Goal: Transaction & Acquisition: Subscribe to service/newsletter

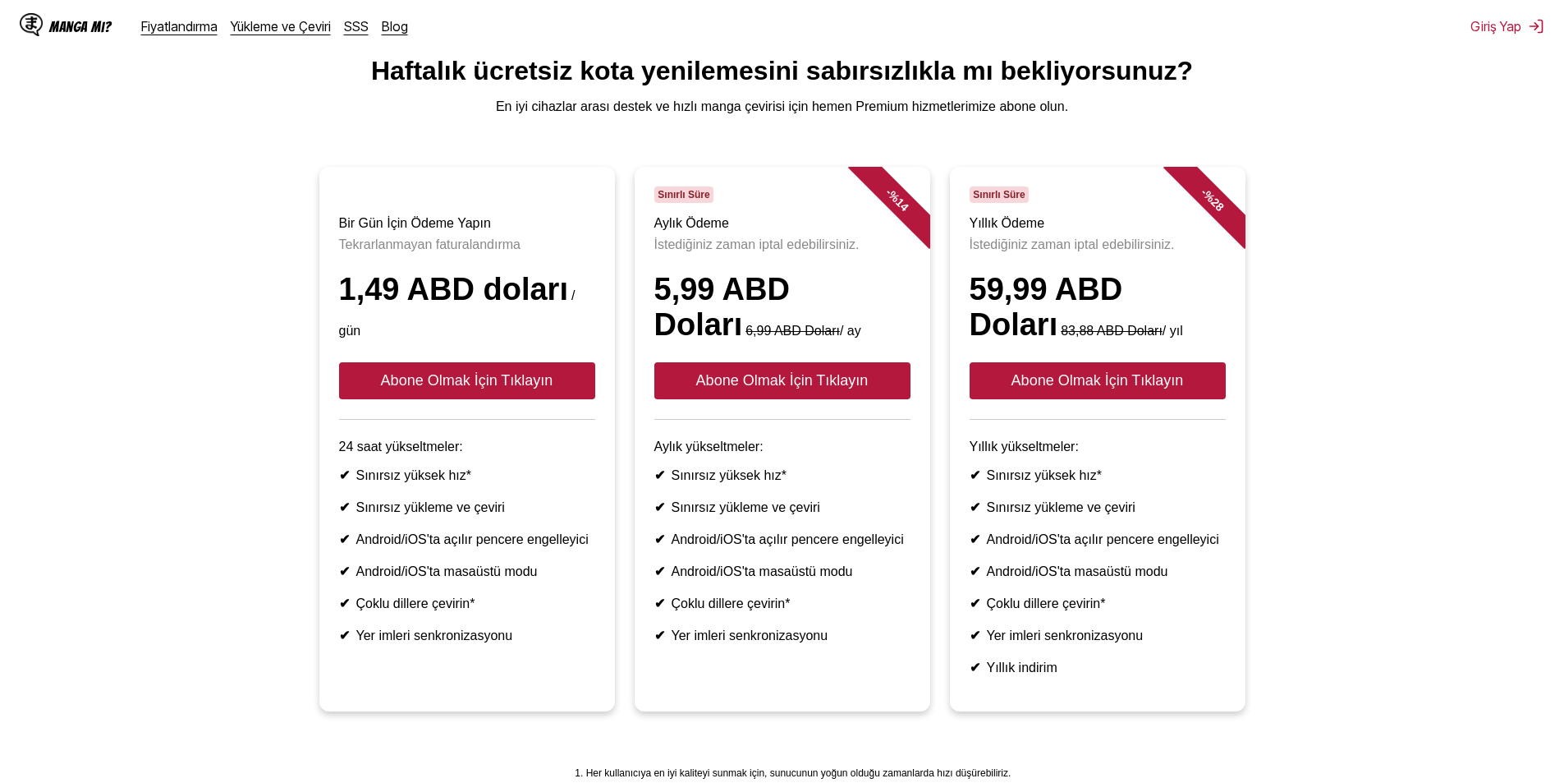
scroll to position [82, 0]
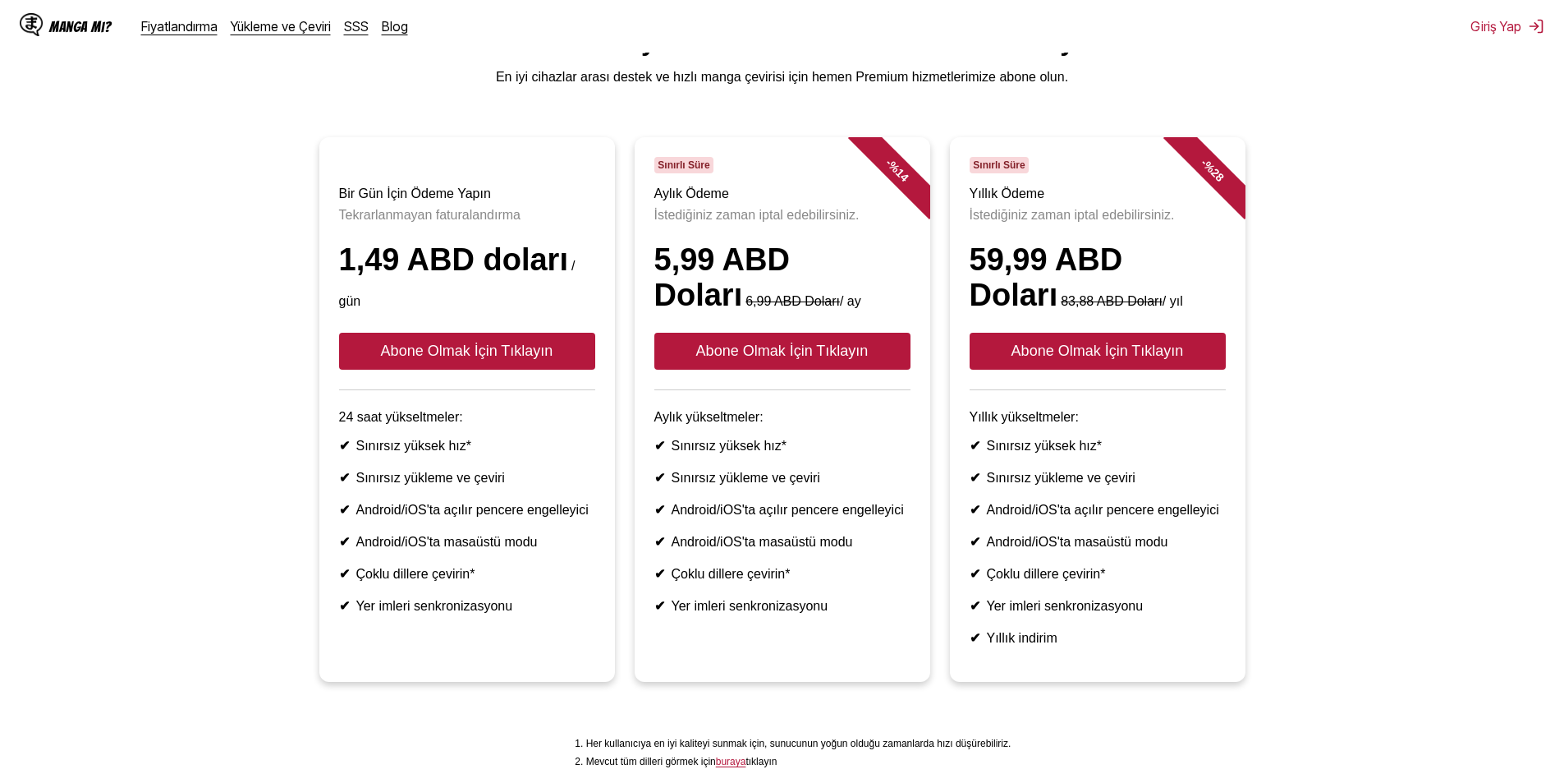
drag, startPoint x: 411, startPoint y: 484, endPoint x: 477, endPoint y: 471, distance: 67.0
click at [477, 480] on ul "✔ Sınırsız yüksek hız* ✔ Sınırsız yükleme ve çeviri ✔ Android/iOS'ta açılır pen…" at bounding box center [467, 526] width 256 height 176
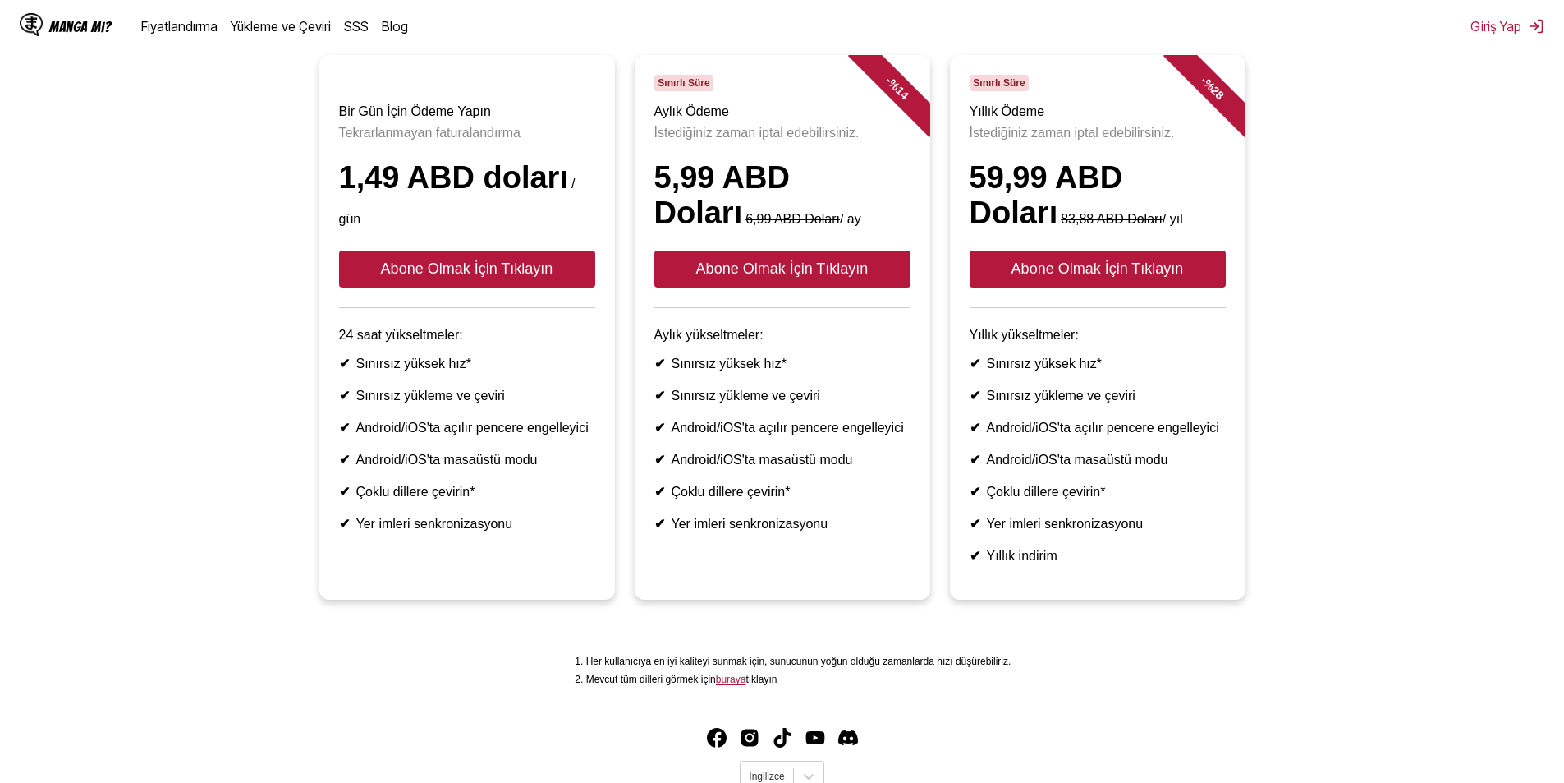
scroll to position [0, 0]
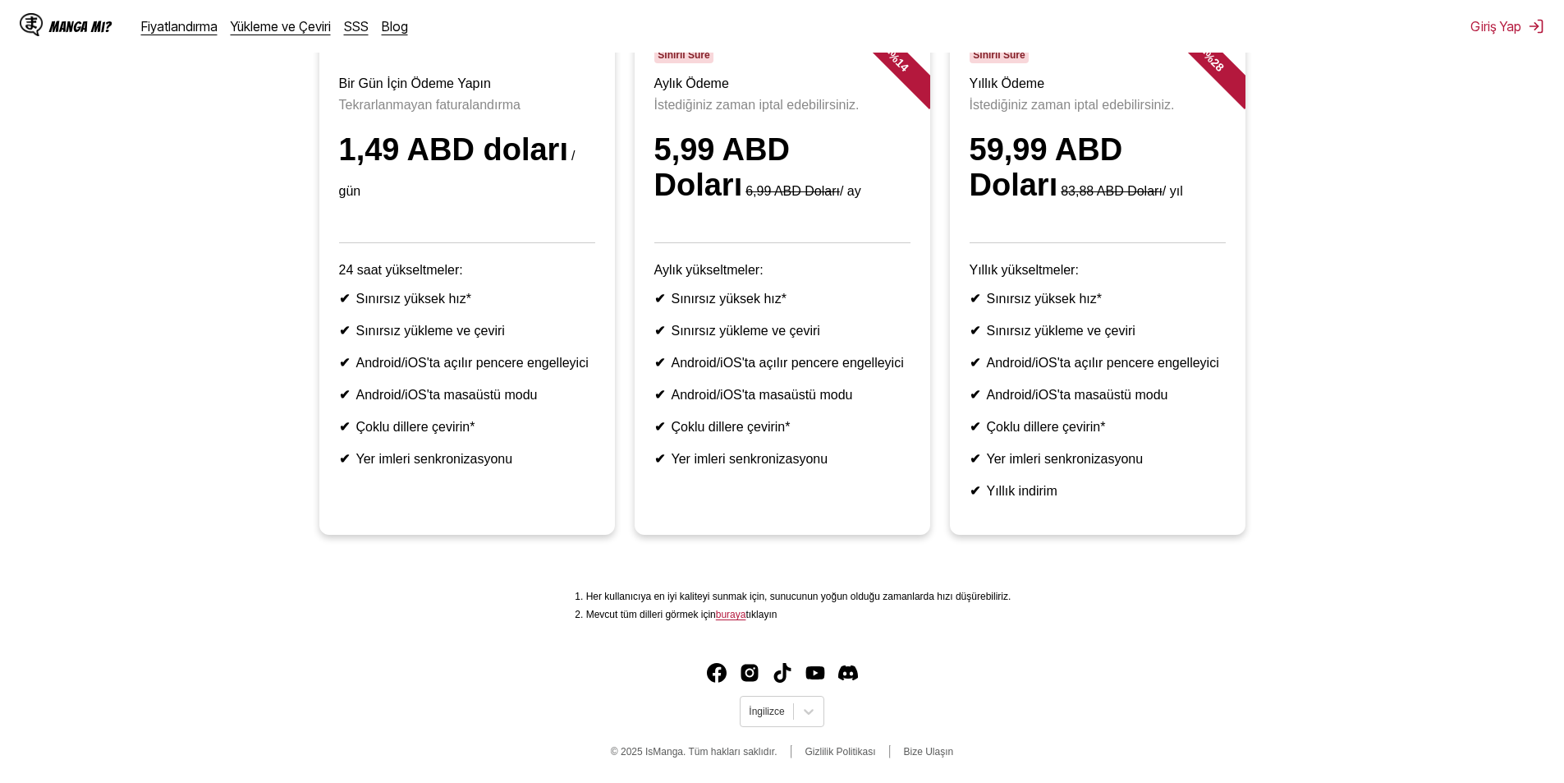
scroll to position [236, 0]
click at [81, 32] on font "Manga mı?" at bounding box center [80, 27] width 62 height 16
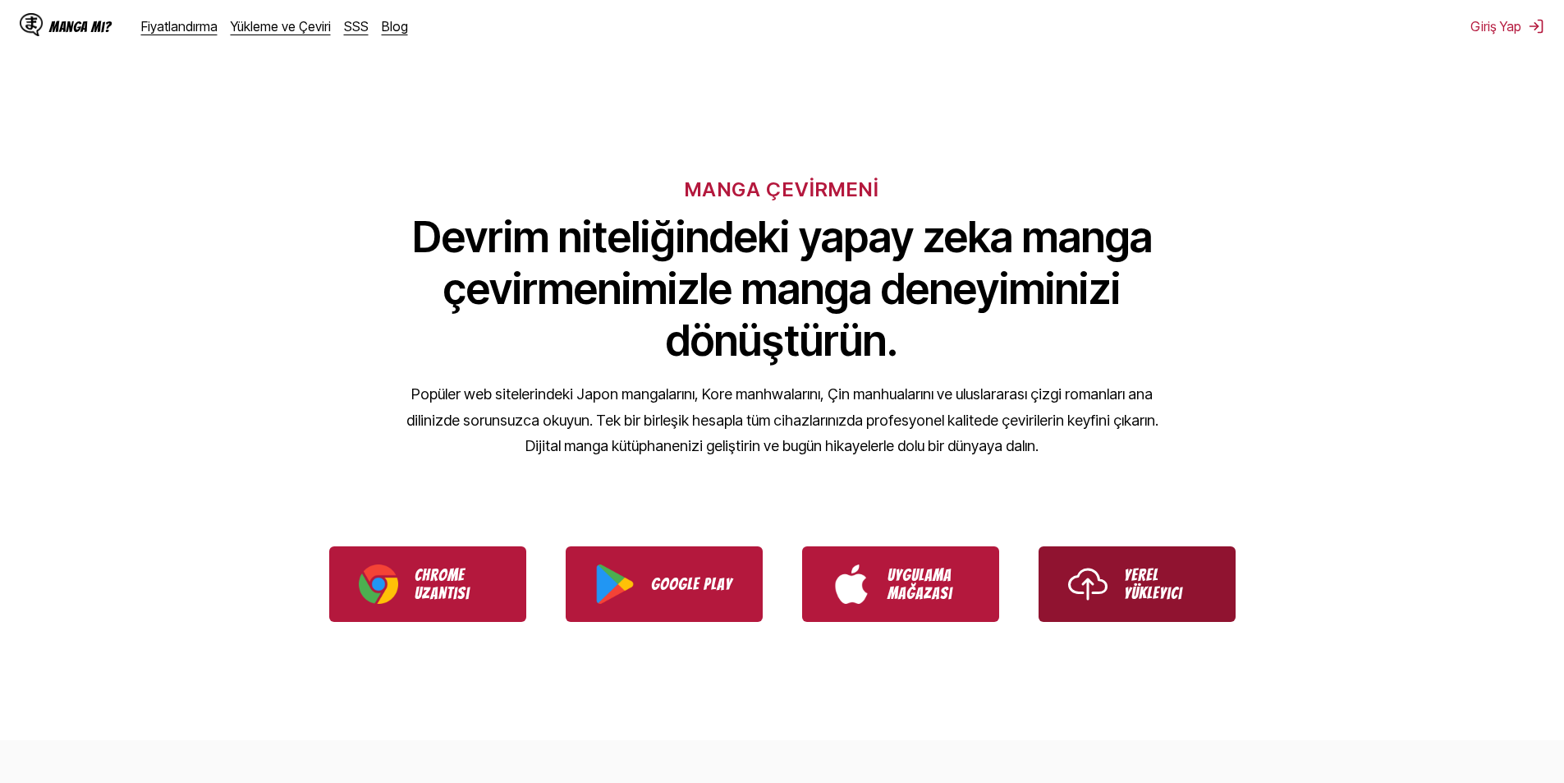
click at [1085, 566] on img "IsManga Yerel Yükleyiciyi Kullanın" at bounding box center [1087, 583] width 39 height 39
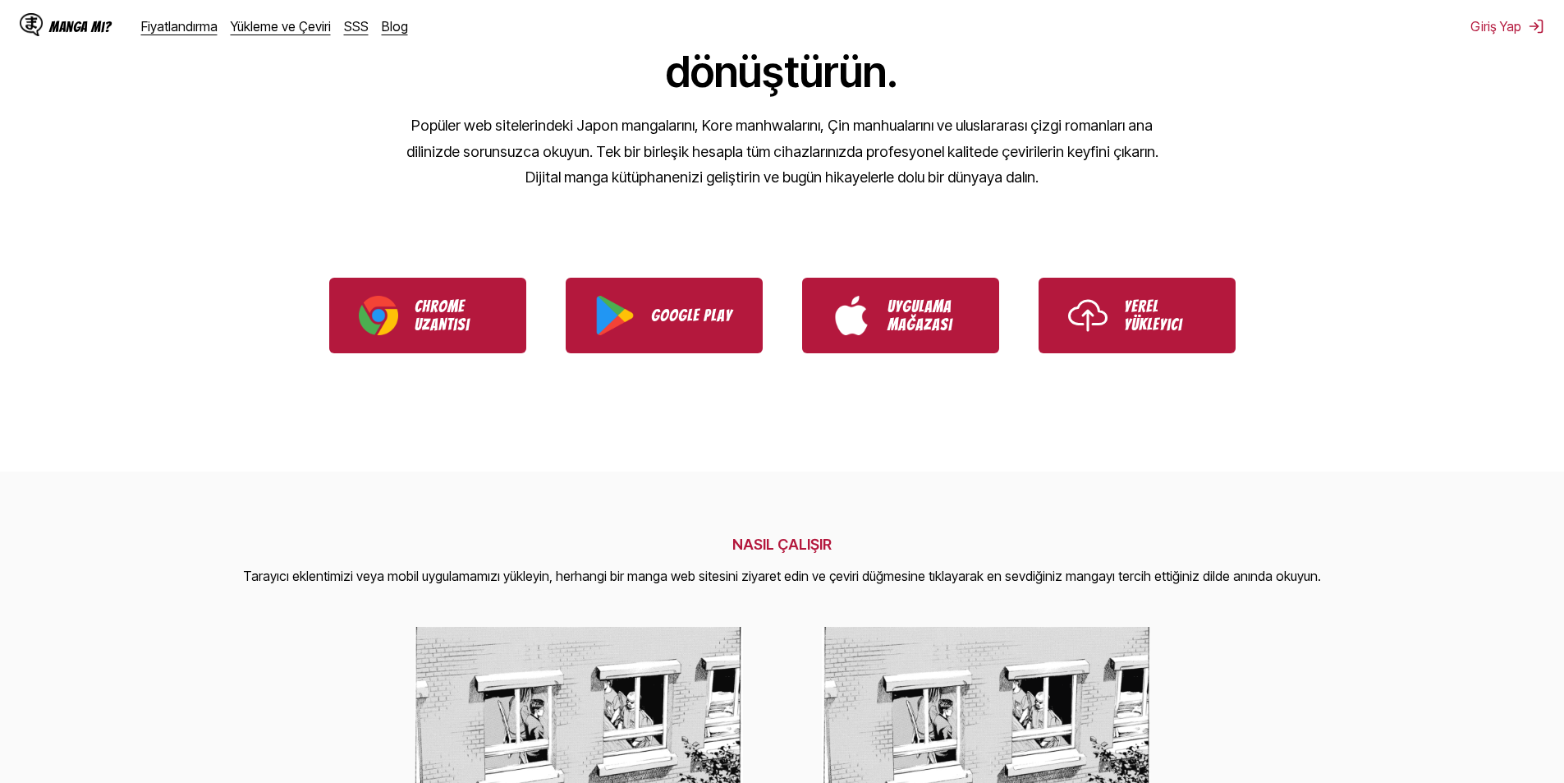
scroll to position [246, 0]
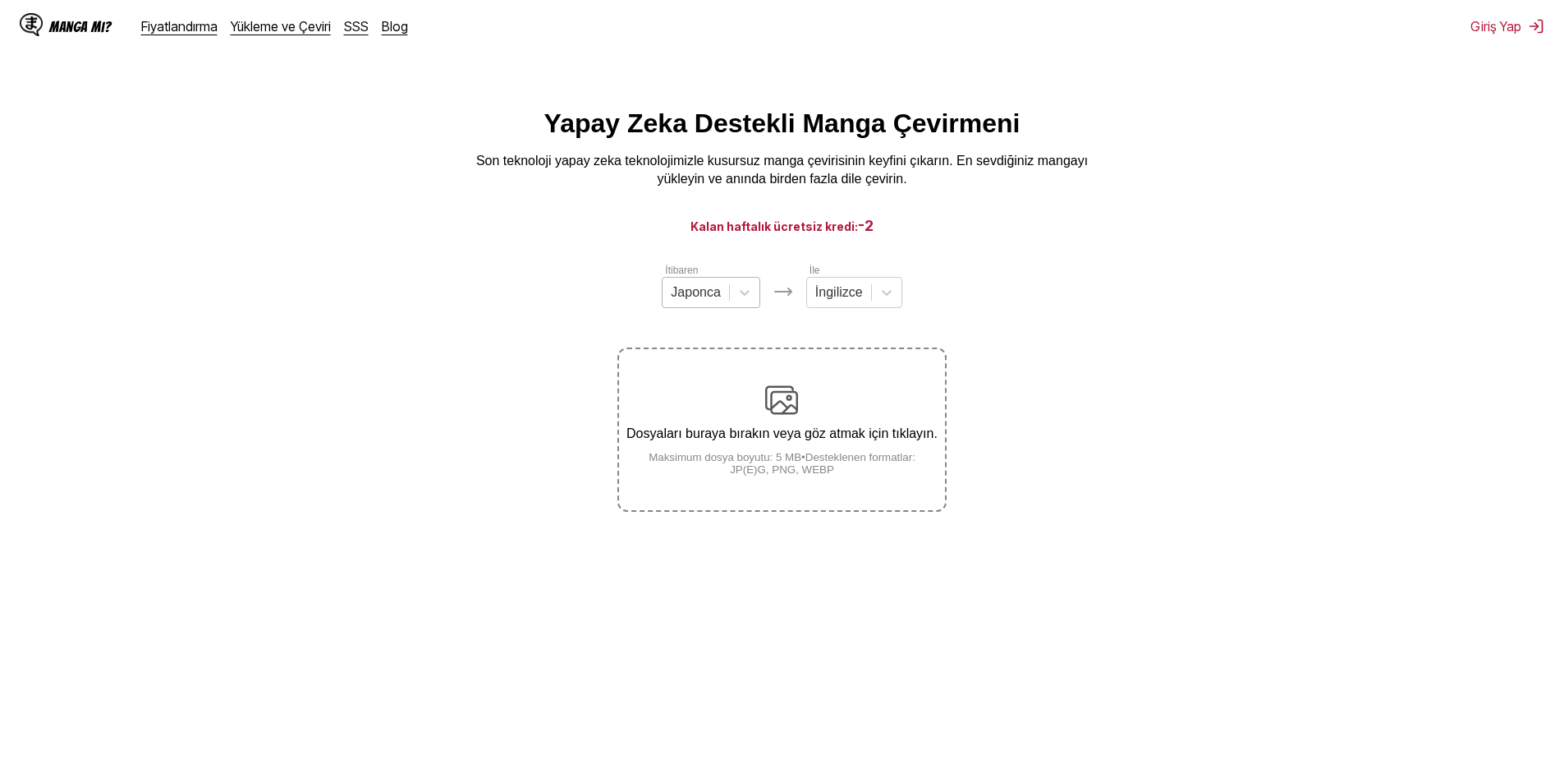
click at [698, 301] on div at bounding box center [696, 292] width 50 height 18
click at [835, 297] on div at bounding box center [839, 292] width 48 height 18
click at [766, 434] on font "Dosyaları buraya bırakın veya göz atmak için tıklayın." at bounding box center [782, 433] width 311 height 14
click at [0, 0] on input "Dosyaları buraya bırakın veya göz atmak için tıklayın. Maksimum dosya boyutu: 5…" at bounding box center [0, 0] width 0 height 0
click at [193, 23] on font "Fiyatlandırma" at bounding box center [179, 26] width 76 height 16
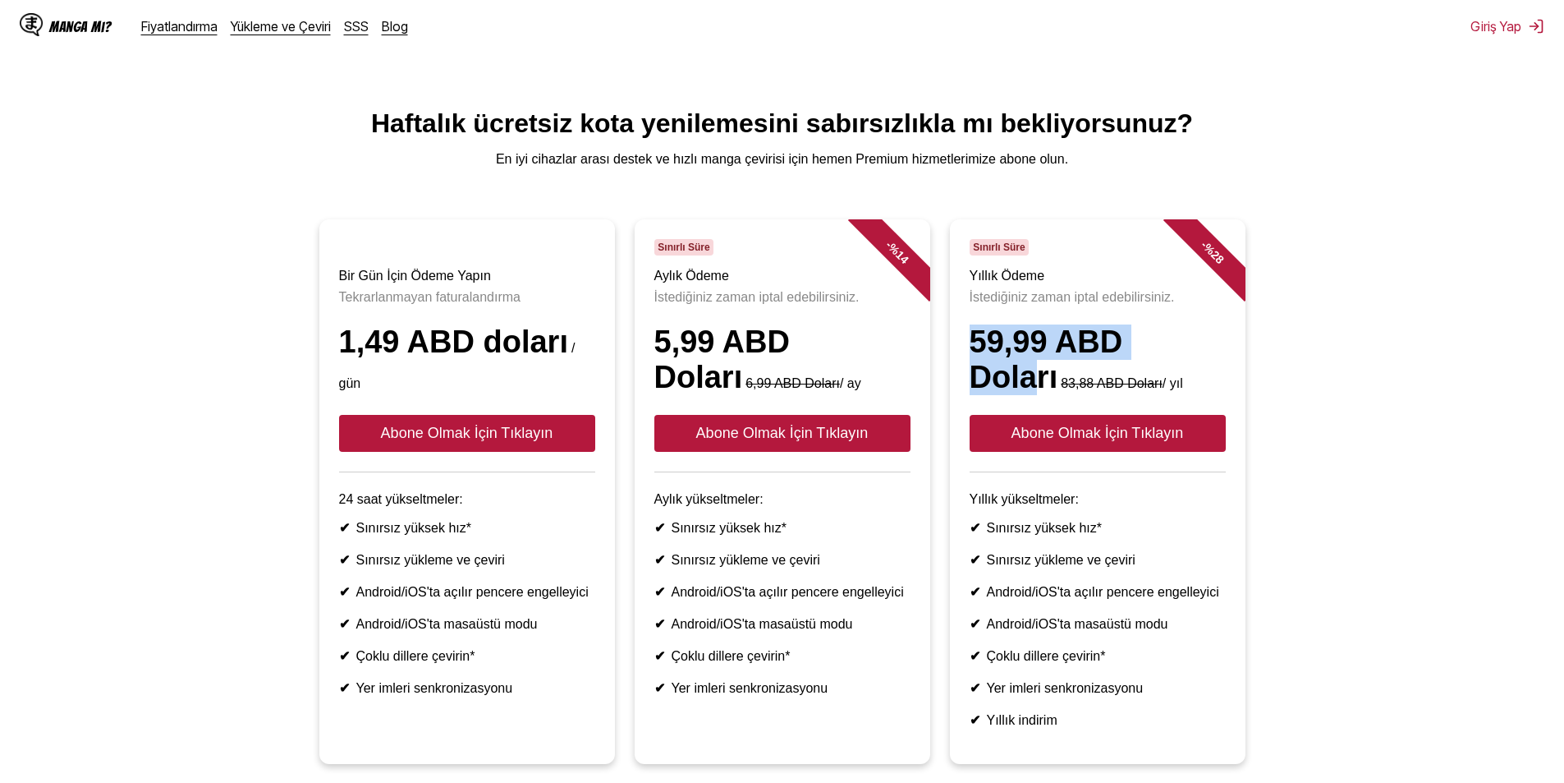
drag, startPoint x: 971, startPoint y: 351, endPoint x: 1211, endPoint y: 353, distance: 240.6
click at [1123, 356] on font "59,99 ABD Doları" at bounding box center [1047, 359] width 154 height 70
click at [1201, 393] on div "59,99 ABD Doları 83,88 ABD Doları / yıl" at bounding box center [1098, 359] width 256 height 71
click at [1200, 270] on div "- % 28" at bounding box center [1196, 268] width 99 height 99
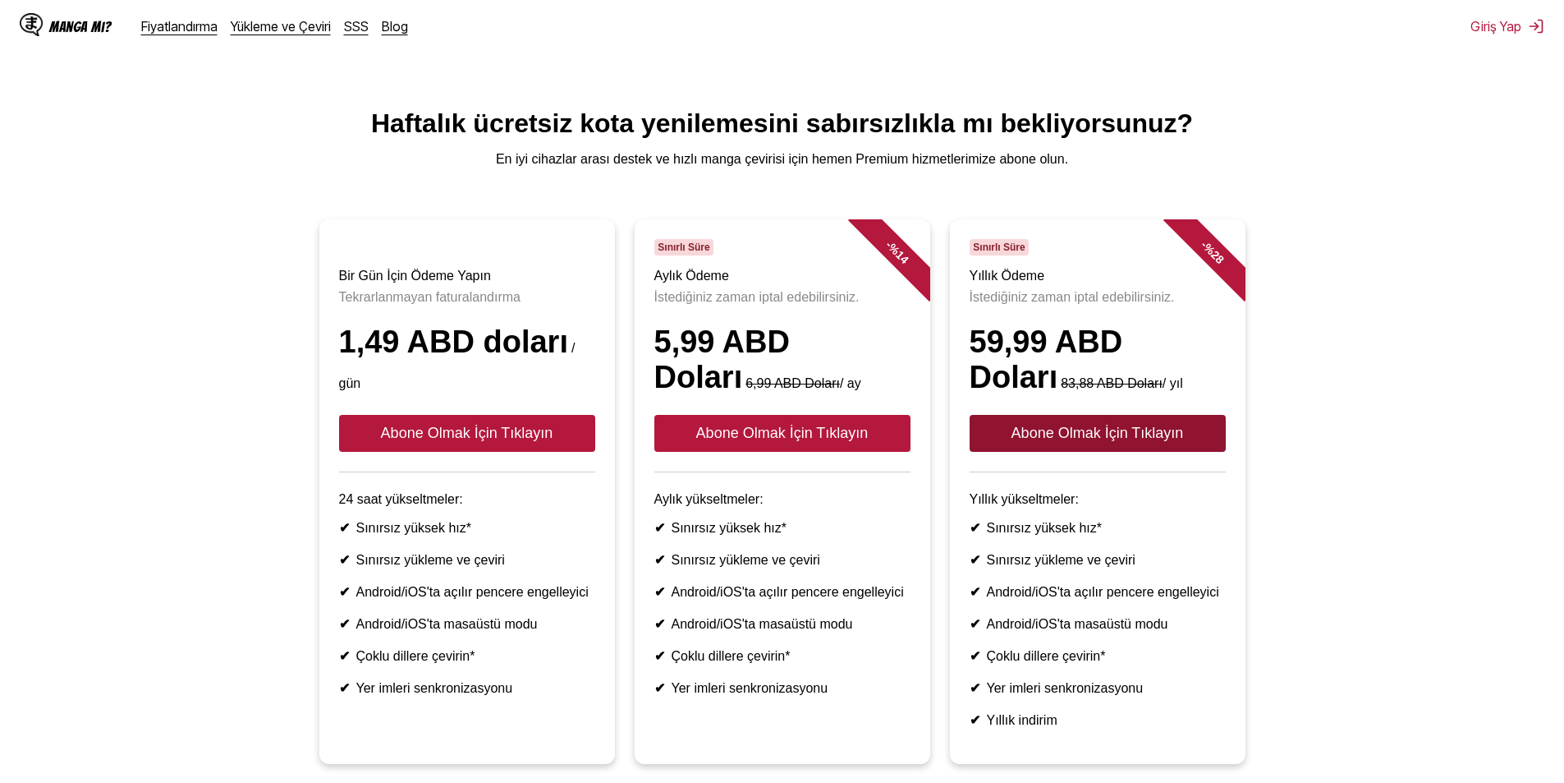
click at [1100, 441] on button "Abone Olmak İçin Tıklayın" at bounding box center [1098, 433] width 256 height 37
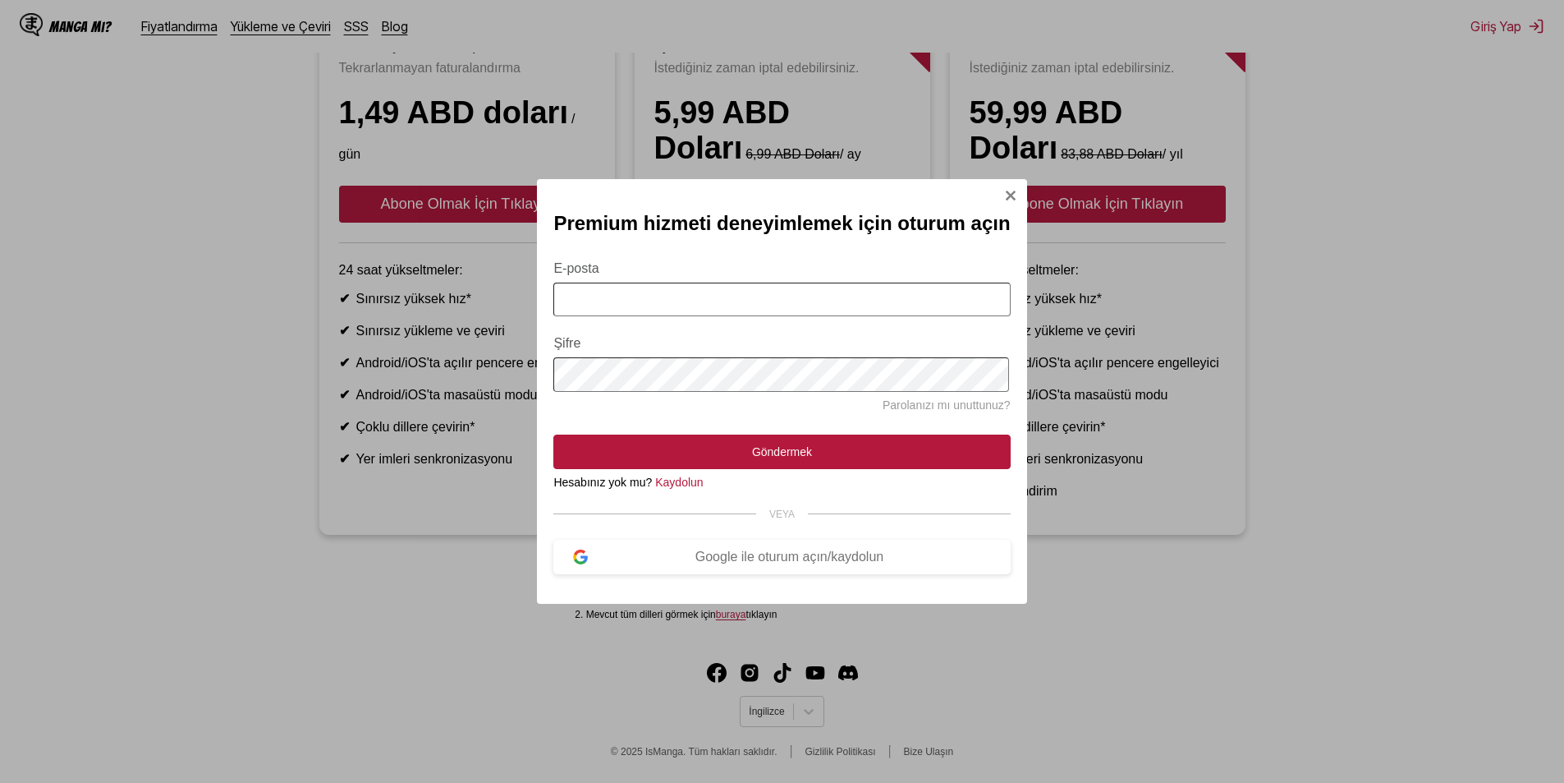
scroll to position [273, 0]
click at [1011, 190] on img "Oturum Açma Modalı" at bounding box center [1010, 195] width 13 height 13
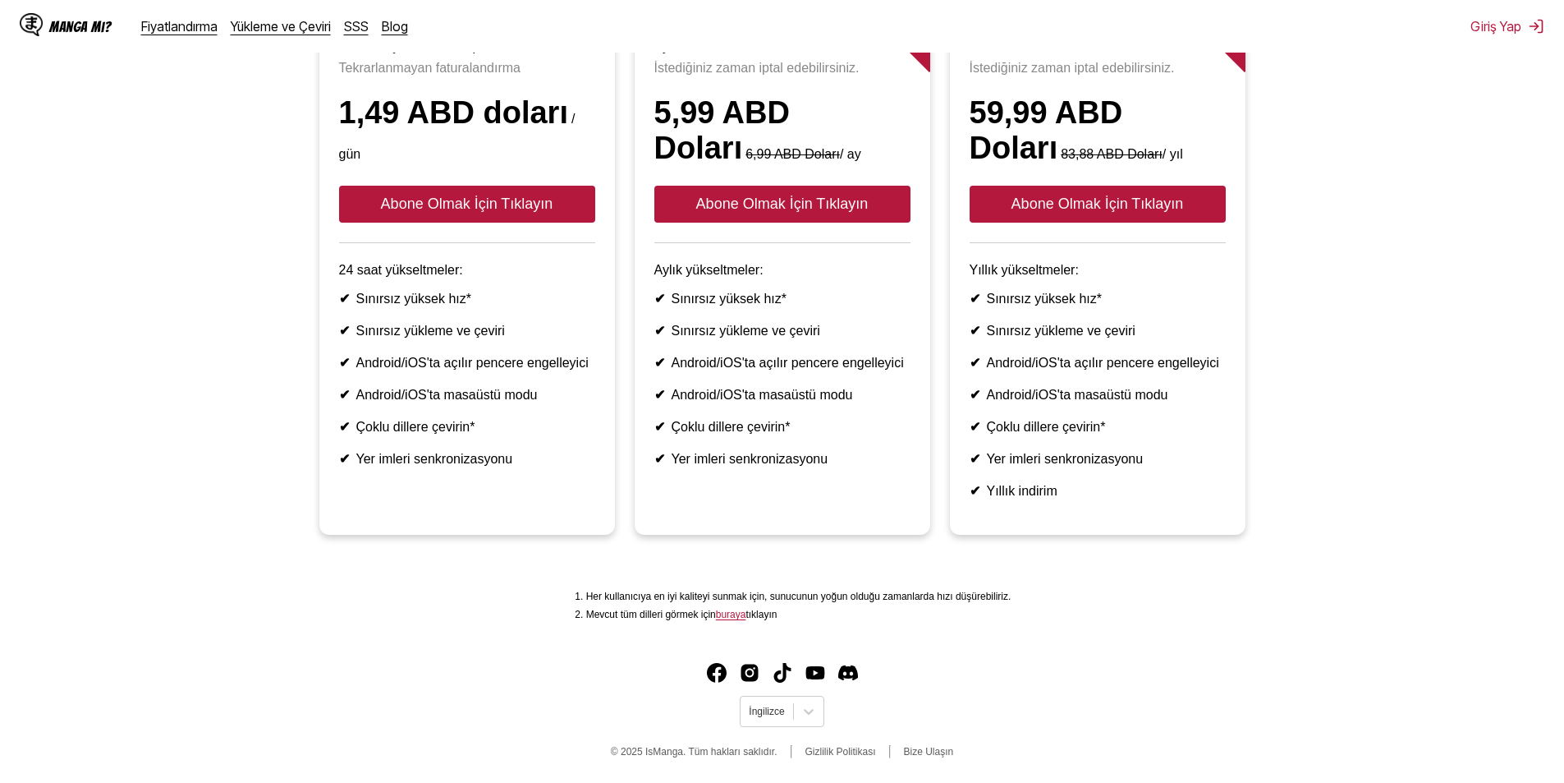
click at [1032, 516] on article "- % 28 Sınırlı Süre Yıllık Ödeme İstediğiniz zaman iptal edebilirsiniz. 59,99 A…" at bounding box center [1098, 262] width 296 height 544
drag, startPoint x: 1022, startPoint y: 486, endPoint x: 1099, endPoint y: 484, distance: 77.2
click at [1099, 484] on li "✔ Yıllık indirim" at bounding box center [1098, 491] width 256 height 16
click at [1100, 484] on li "✔ Yıllık indirim" at bounding box center [1098, 491] width 256 height 16
drag, startPoint x: 1031, startPoint y: 438, endPoint x: 1100, endPoint y: 428, distance: 70.5
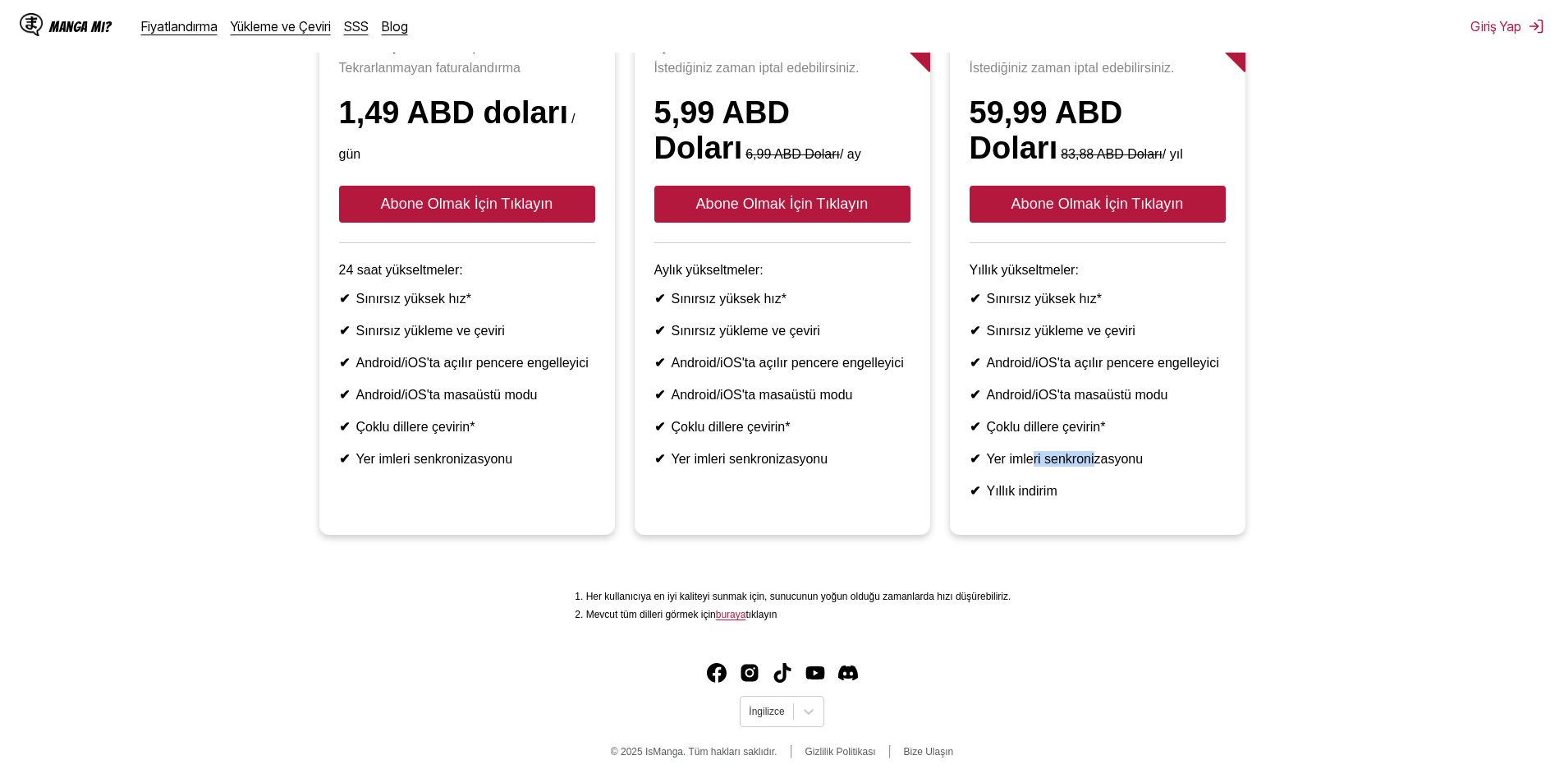
click at [1097, 428] on ul "✔ Sınırsız yüksek hız* ✔ Sınırsız yükleme ve çeviri ✔ Android/iOS'ta açılır pen…" at bounding box center [1098, 395] width 256 height 208
drag, startPoint x: 1036, startPoint y: 379, endPoint x: 1145, endPoint y: 384, distance: 108.5
click at [1145, 388] on font "Android/iOS'ta masaüstü modu" at bounding box center [1077, 395] width 181 height 14
click at [1187, 387] on li "✔ Android/iOS'ta masaüstü modu" at bounding box center [1098, 395] width 256 height 16
click at [1168, 388] on font "Android/iOS'ta masaüstü modu" at bounding box center [1077, 395] width 181 height 14
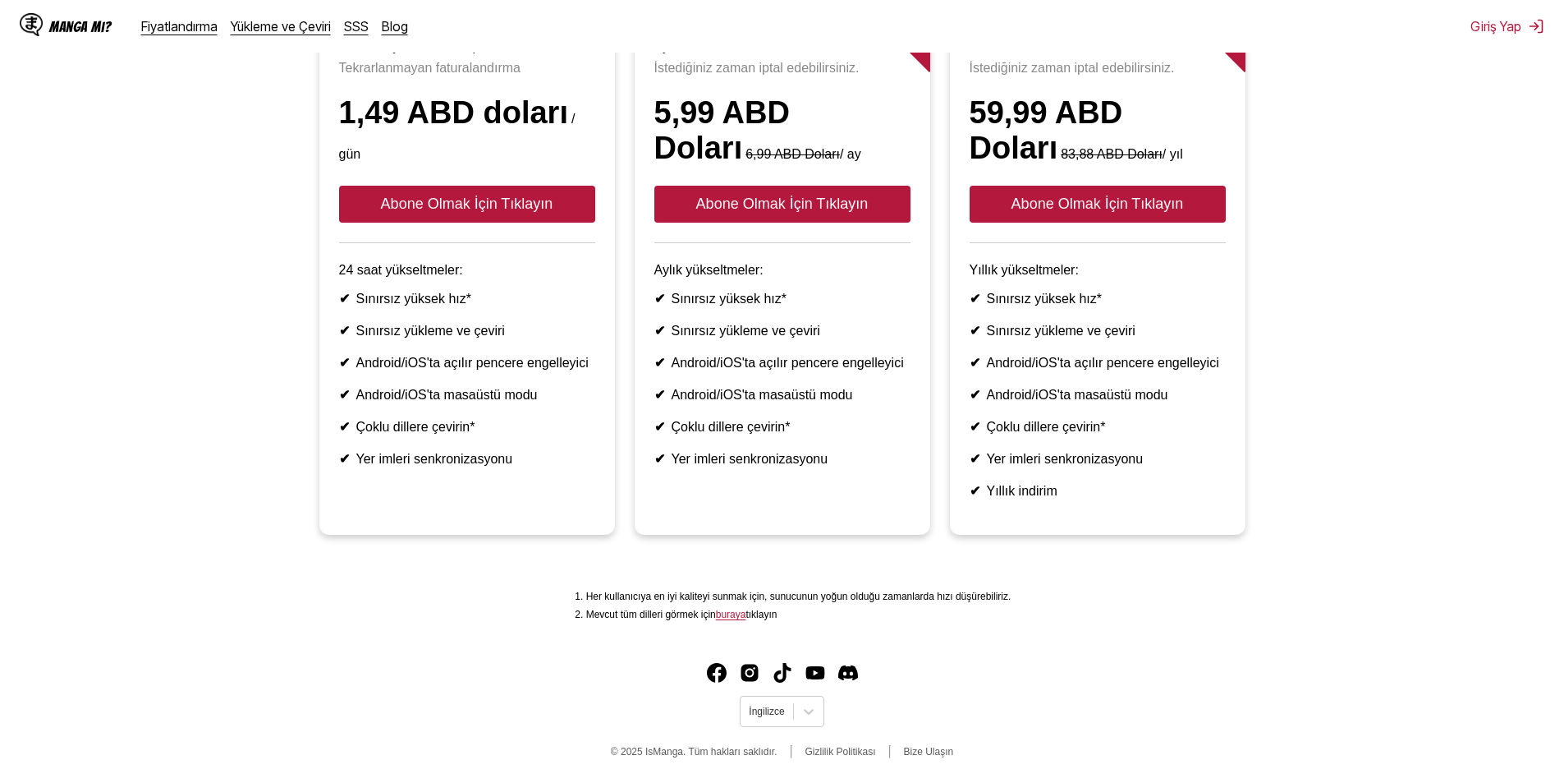
click at [1183, 356] on font "Android/iOS'ta açılır pencere engelleyici" at bounding box center [1103, 363] width 232 height 14
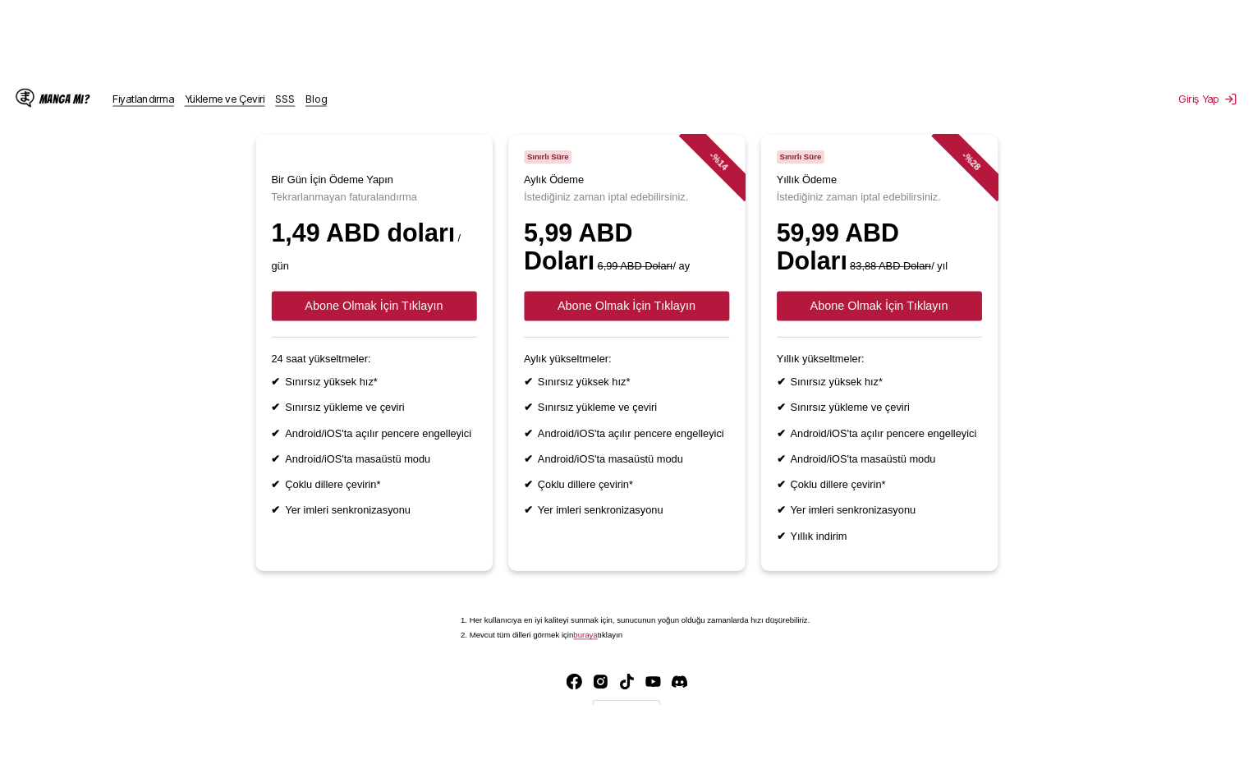
scroll to position [0, 0]
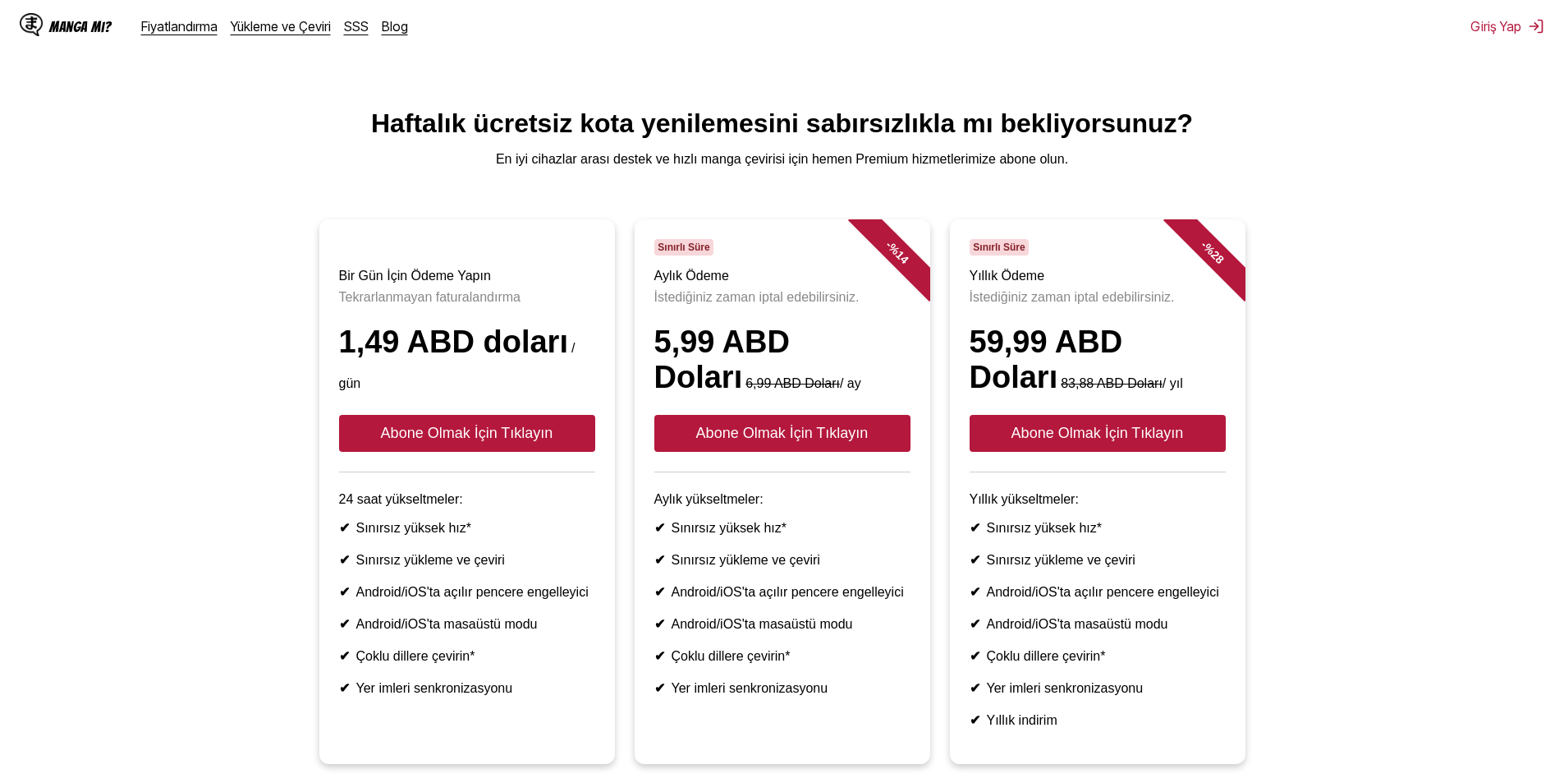
click at [44, 28] on div "Manga mı?" at bounding box center [66, 26] width 92 height 26
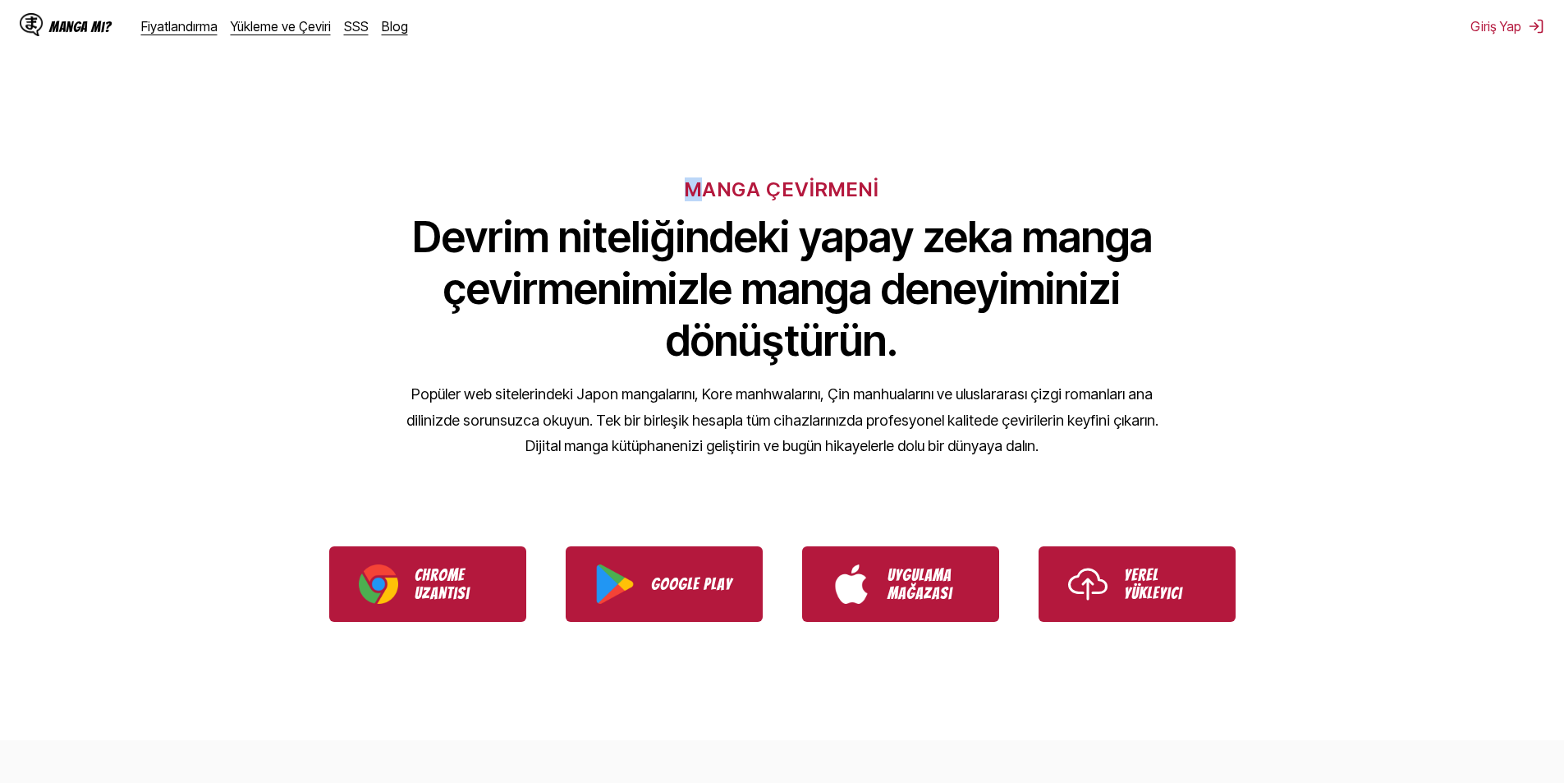
click at [691, 187] on font "MANGA ÇEVİRMENİ" at bounding box center [782, 189] width 195 height 24
click at [623, 184] on div "MANGA ÇEVİRMENİ Devrim niteliğindeki yapay zeka manga çevirmenimizle manga dene…" at bounding box center [782, 290] width 1564 height 365
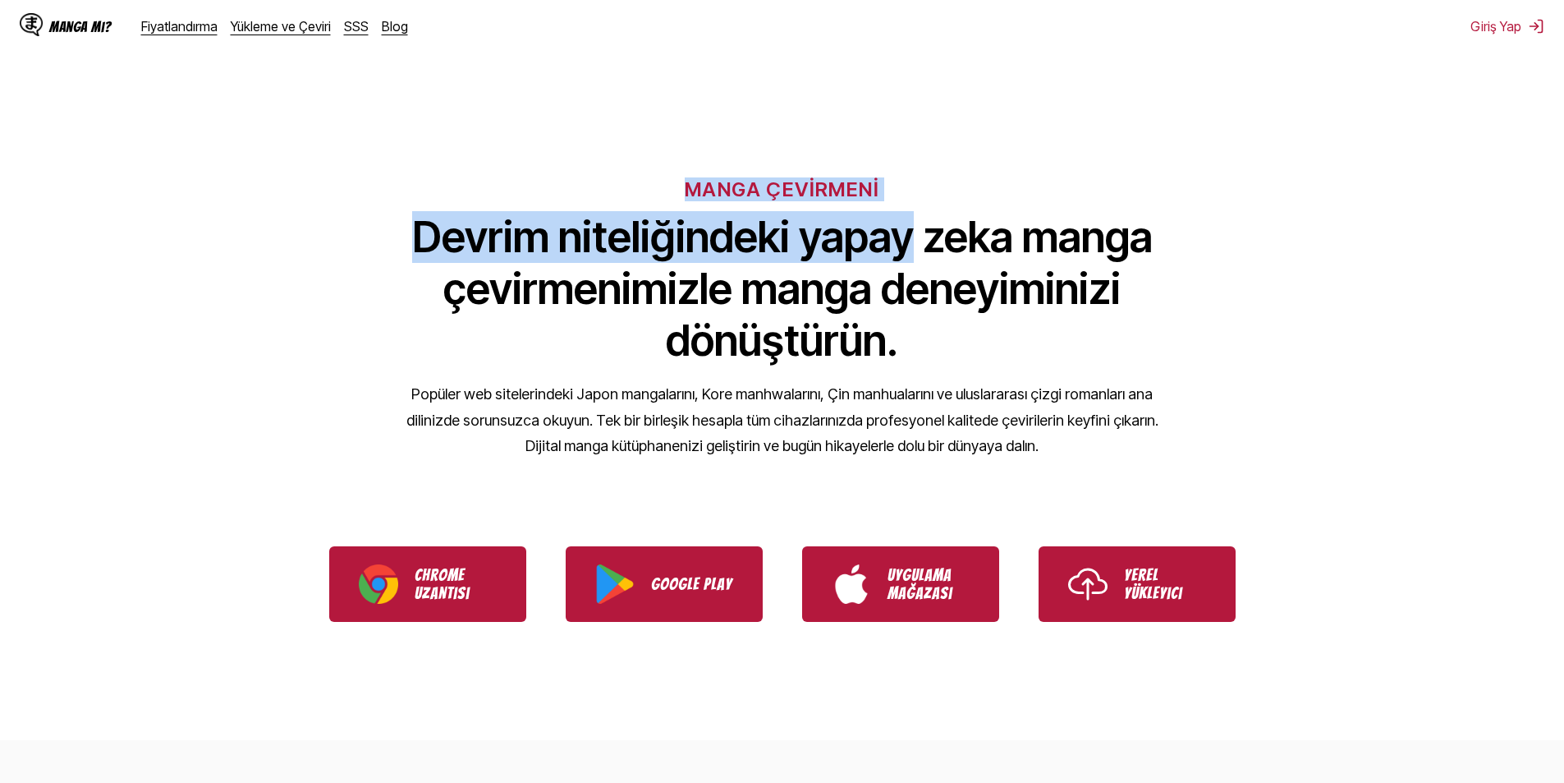
drag, startPoint x: 693, startPoint y: 184, endPoint x: 912, endPoint y: 190, distance: 219.3
click at [912, 190] on div "MANGA ÇEVİRMENİ Devrim niteliğindeki yapay zeka manga çevirmenimizle manga dene…" at bounding box center [782, 290] width 1564 height 365
click at [870, 184] on font "MANGA ÇEVİRMENİ" at bounding box center [782, 189] width 195 height 24
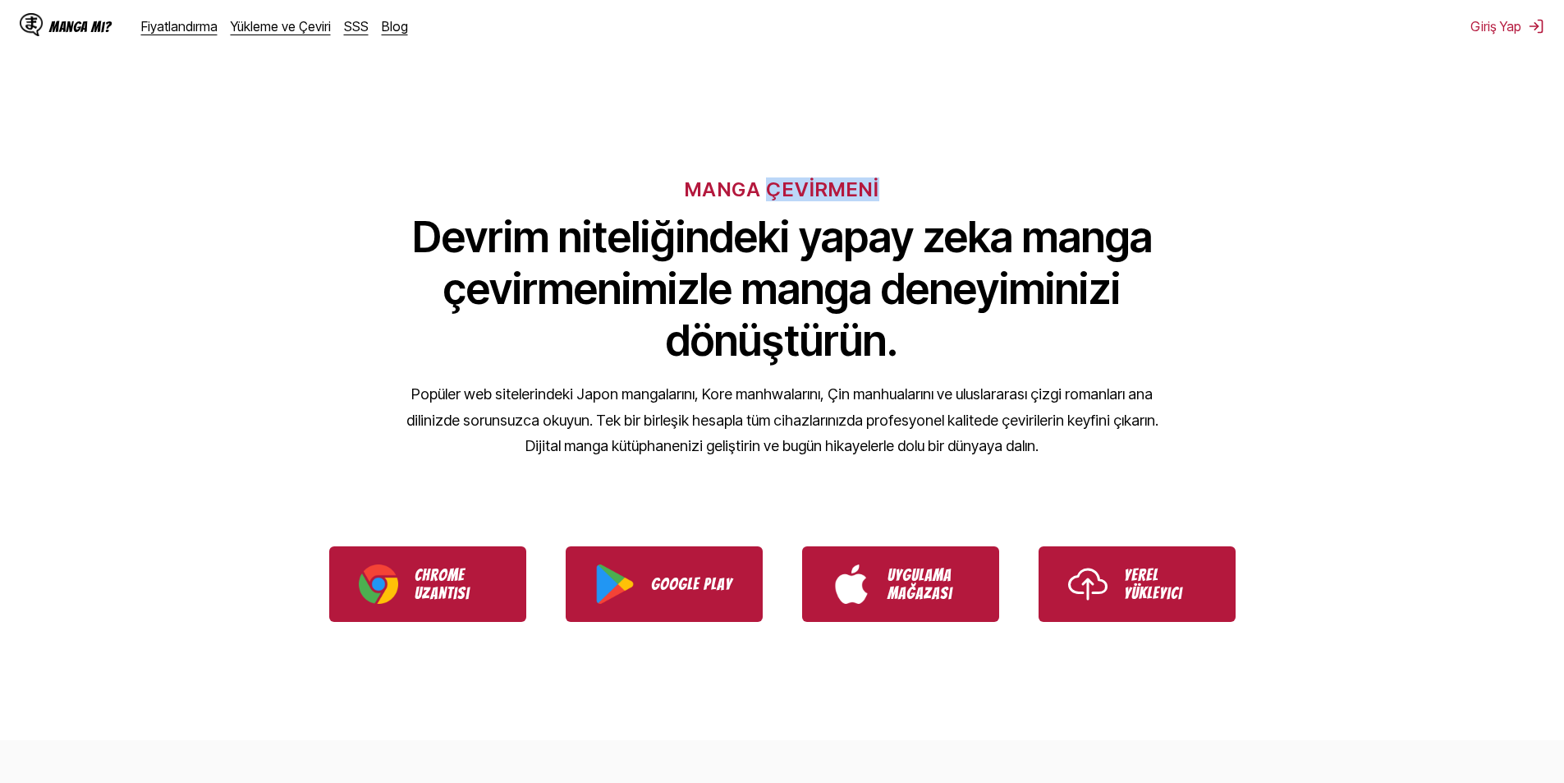
click at [870, 184] on font "MANGA ÇEVİRMENİ" at bounding box center [782, 189] width 195 height 24
